Goal: Task Accomplishment & Management: Use online tool/utility

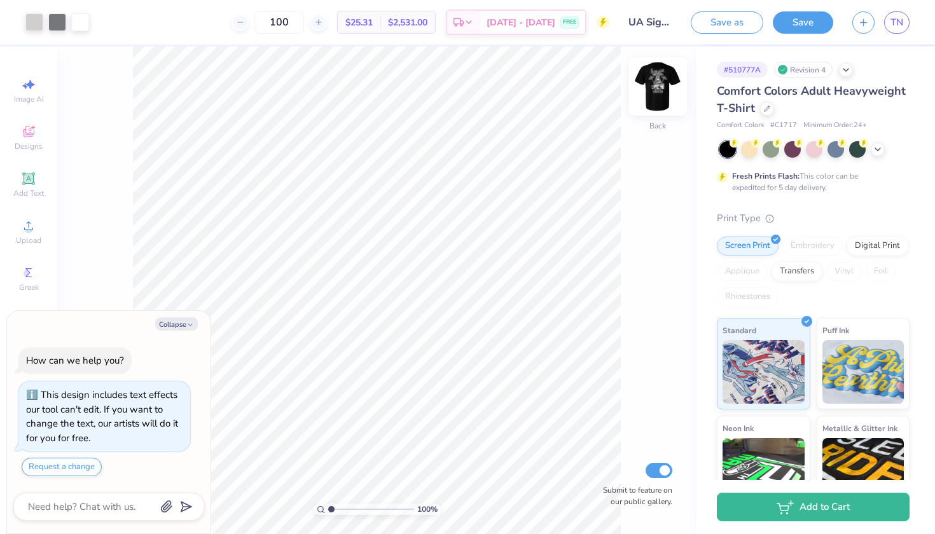
click at [664, 99] on img at bounding box center [657, 86] width 51 height 51
type textarea "x"
click at [651, 88] on img at bounding box center [657, 86] width 51 height 51
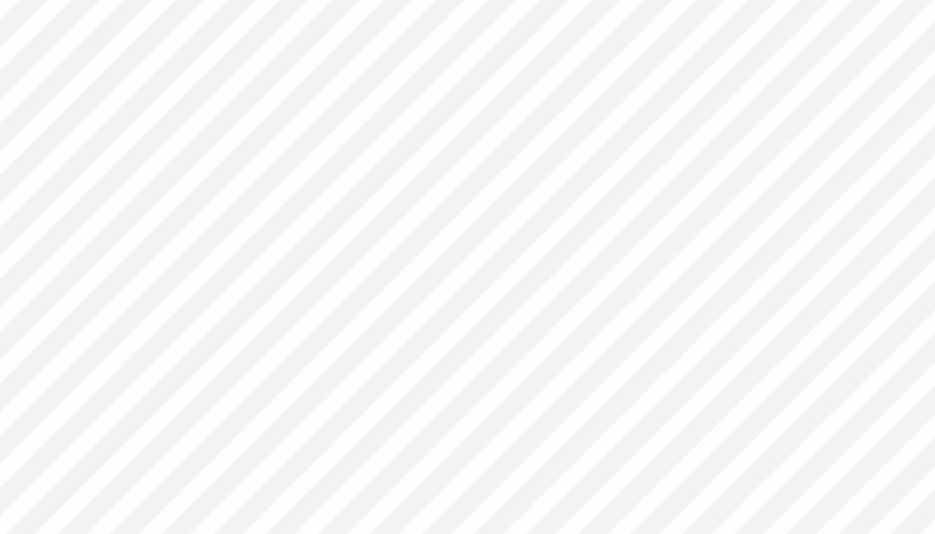
click at [71, 0] on html "Art colors 100 $25.31 Per Item $2,531.00 Total Est. Delivery Sep 15 - 18 FREE D…" at bounding box center [467, 267] width 935 height 534
type textarea "x"
type input "2.20"
type input "3.02"
type input "2.93"
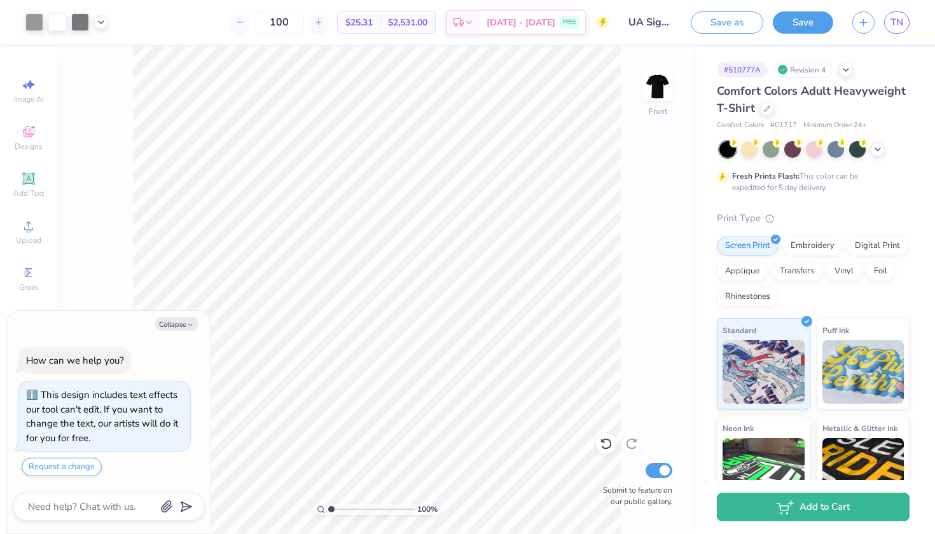
click at [681, 532] on div "100 % Front Submit to feature on our public gallery." at bounding box center [376, 290] width 639 height 488
click at [607, 444] on icon at bounding box center [606, 443] width 13 height 13
type textarea "x"
type input "12.51"
type input "14.79"
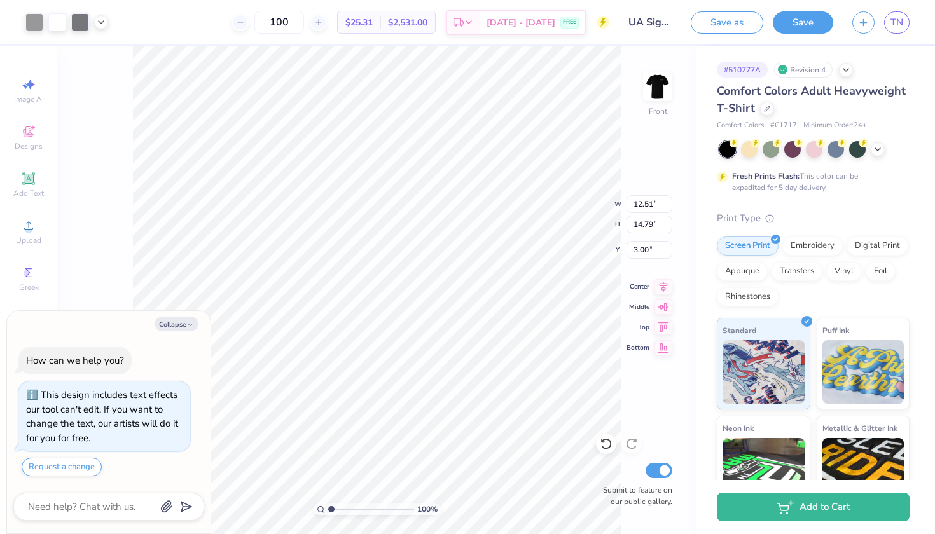
click at [184, 362] on div "How can we help you? This design includes text effects our tool can't edit. If …" at bounding box center [108, 412] width 191 height 150
type textarea "x"
type input "13.56"
type input "16.03"
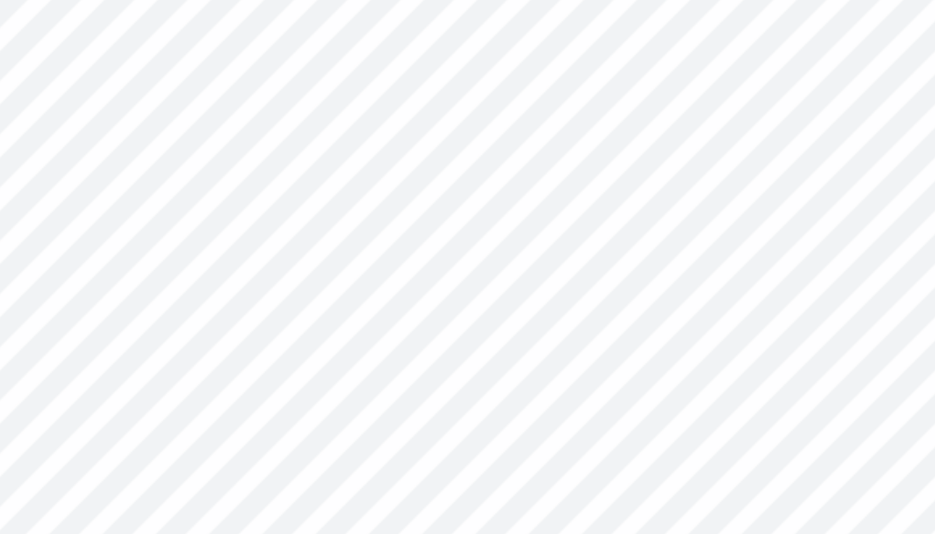
type textarea "x"
type input "6.73"
type input "2.76"
type input "3.92"
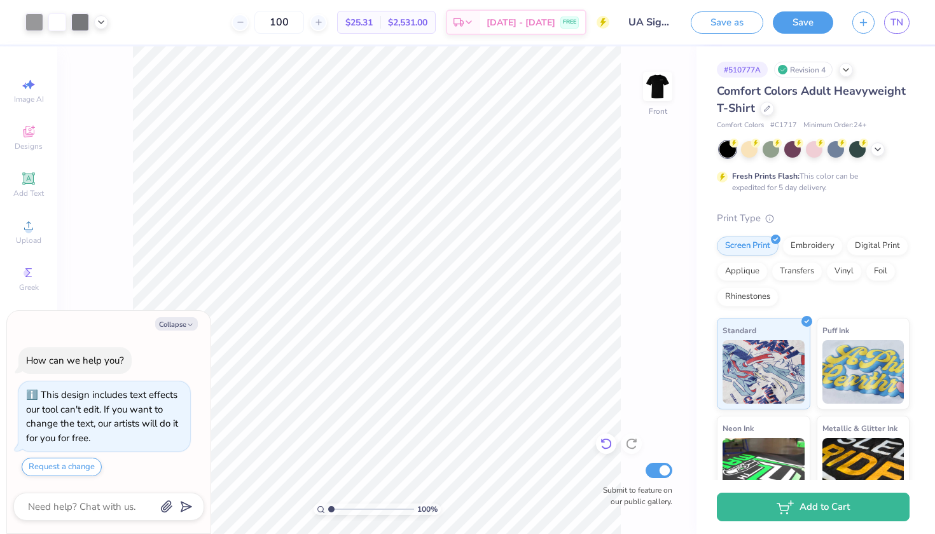
click at [608, 445] on icon at bounding box center [606, 443] width 13 height 13
type textarea "x"
type input "13.56"
type input "4.25"
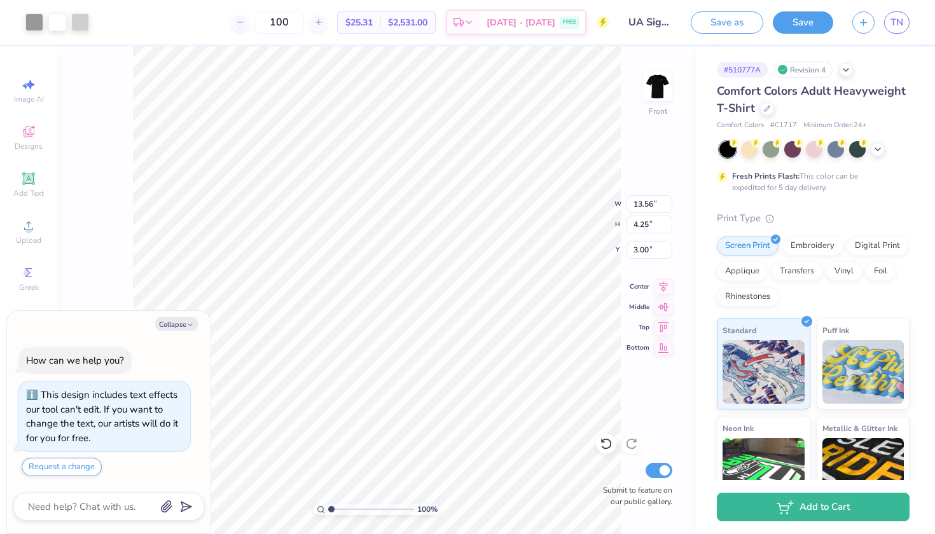
type textarea "x"
type input "14.37"
type input "4.51"
type textarea "x"
type input "5.13"
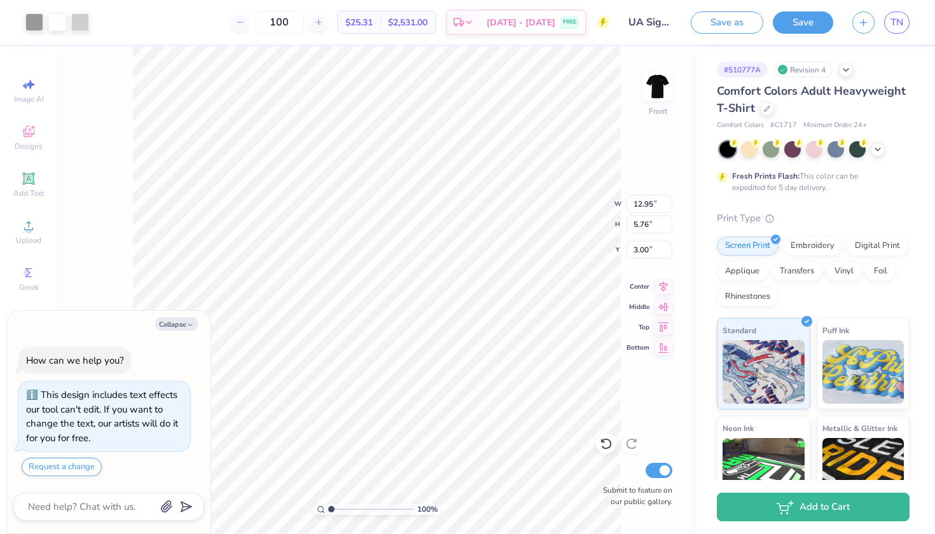
click at [120, 113] on div "100 % Front W 12.95 12.95 " H 5.76 5.76 " Y 3.00 3.00 " Center Middle Top Botto…" at bounding box center [376, 290] width 639 height 488
click at [610, 437] on div at bounding box center [606, 444] width 20 height 20
click at [610, 437] on icon at bounding box center [606, 443] width 13 height 13
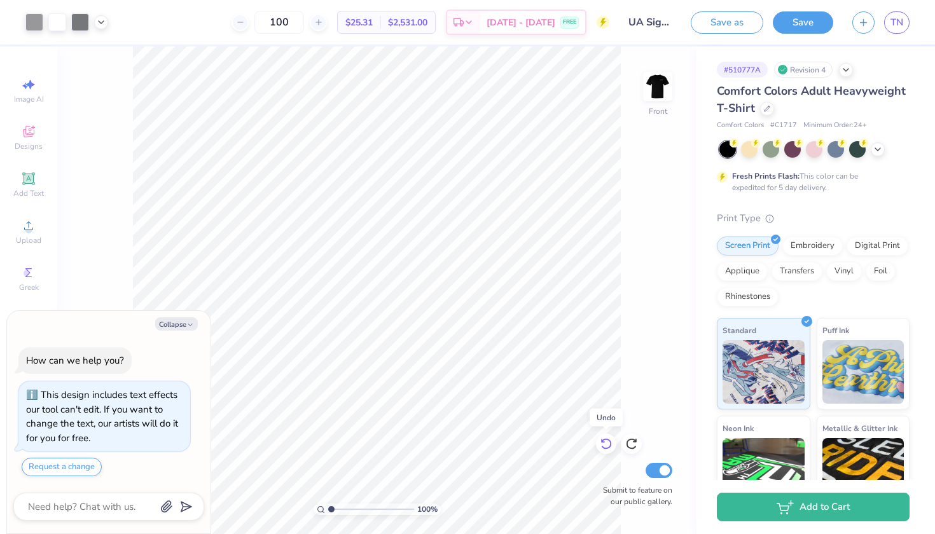
click at [610, 437] on icon at bounding box center [606, 443] width 13 height 13
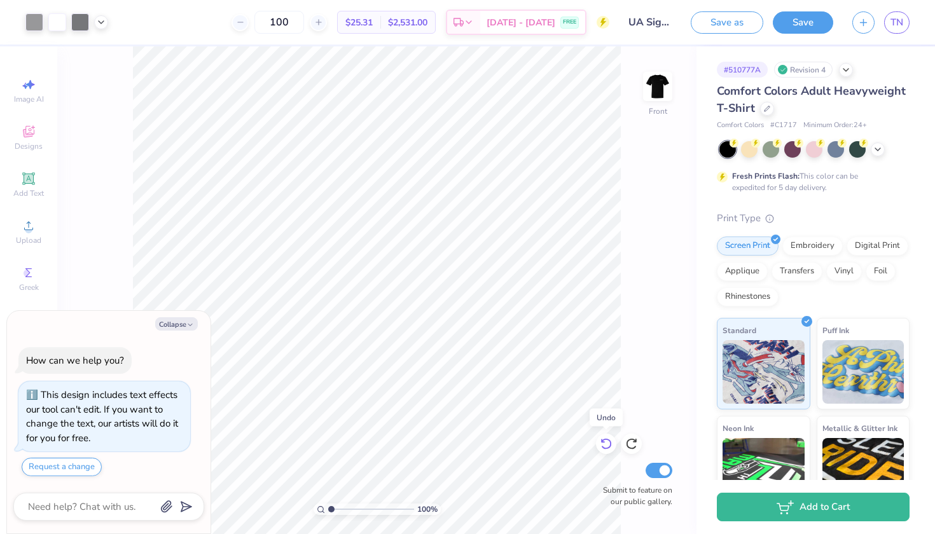
click at [610, 437] on icon at bounding box center [606, 443] width 13 height 13
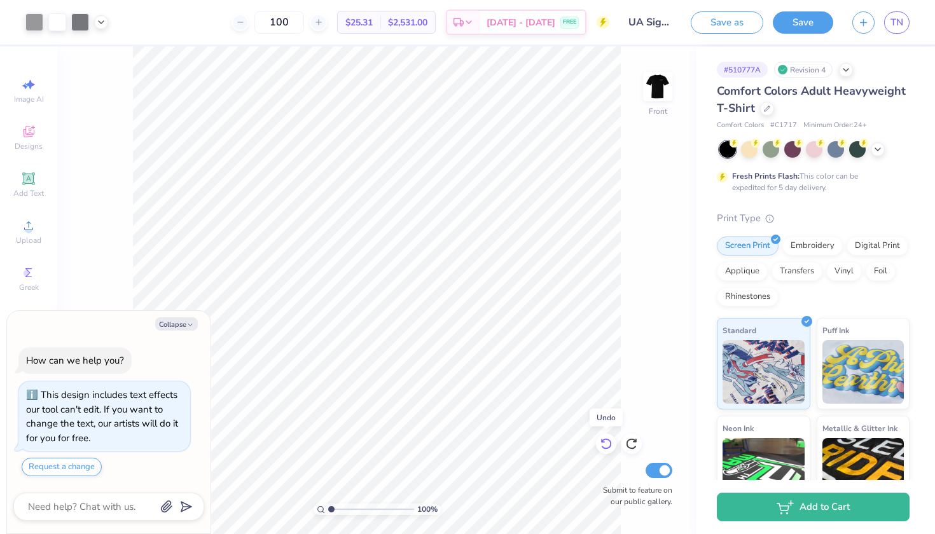
click at [610, 437] on icon at bounding box center [606, 443] width 13 height 13
click at [627, 441] on icon at bounding box center [631, 443] width 13 height 13
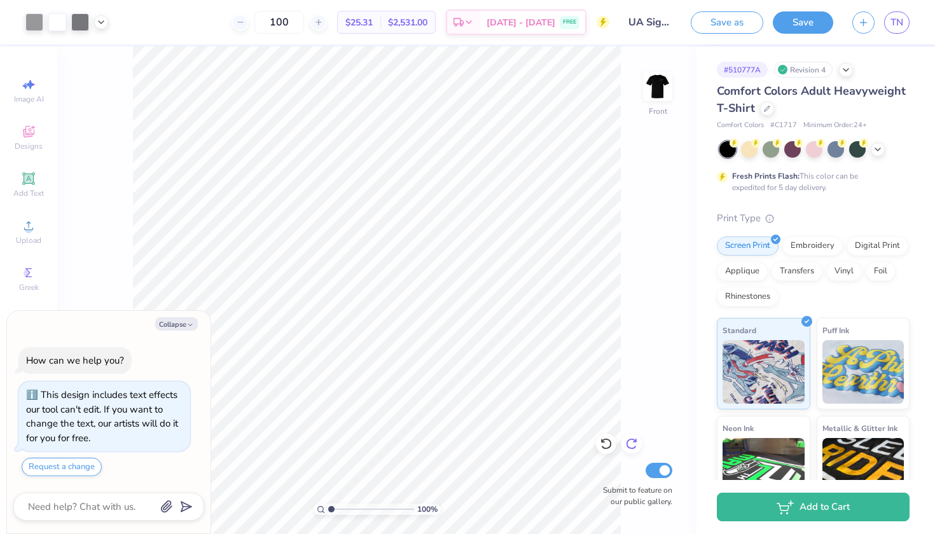
click at [627, 441] on icon at bounding box center [631, 443] width 13 height 13
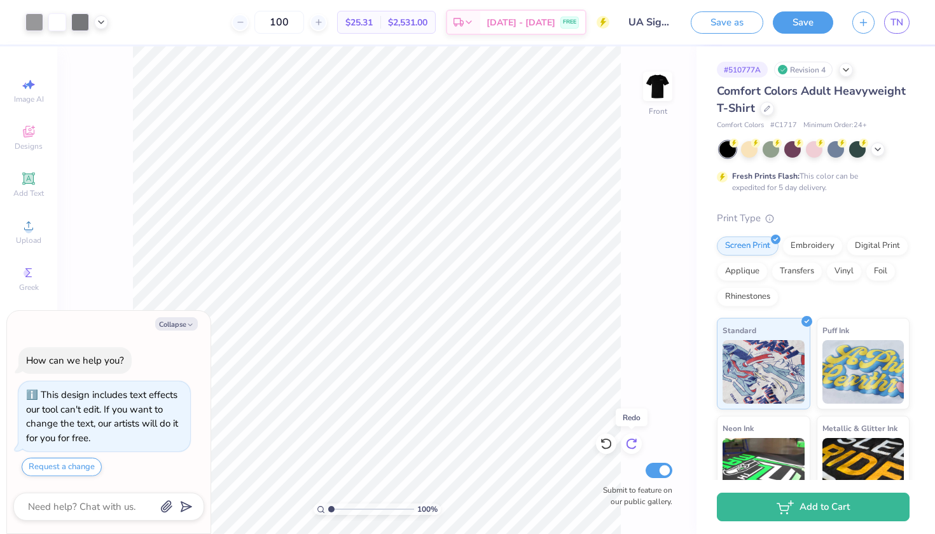
click at [627, 441] on icon at bounding box center [631, 443] width 13 height 13
type textarea "x"
